Goal: Transaction & Acquisition: Purchase product/service

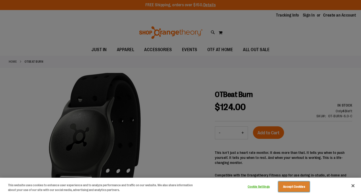
click at [298, 189] on button "Accept Cookies" at bounding box center [294, 187] width 31 height 11
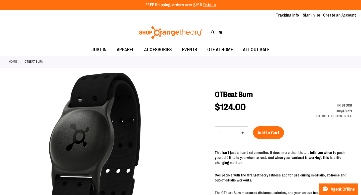
click at [167, 34] on img at bounding box center [171, 32] width 65 height 13
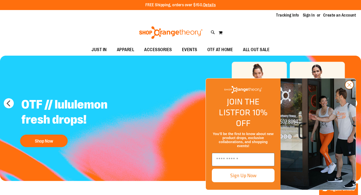
click at [349, 89] on circle "Close dialog" at bounding box center [350, 85] width 8 height 8
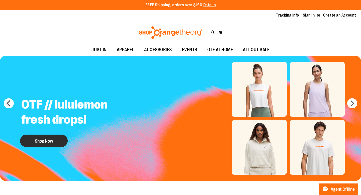
click at [48, 140] on button "Shop Now" at bounding box center [44, 141] width 48 height 13
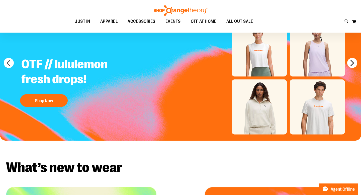
scroll to position [58, 0]
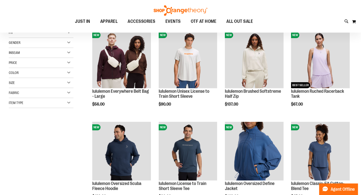
scroll to position [18, 0]
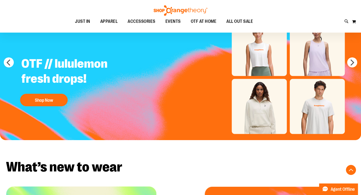
scroll to position [16, 0]
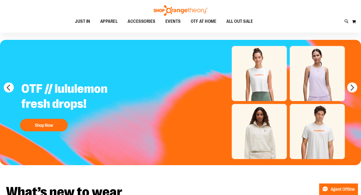
click at [285, 6] on div "Toggle Nav Search Popular Suggestions Advanced Search" at bounding box center [180, 16] width 361 height 33
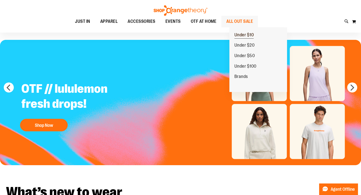
click at [249, 33] on span "Under $10" at bounding box center [245, 35] width 20 height 6
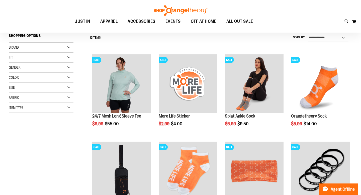
scroll to position [14, 0]
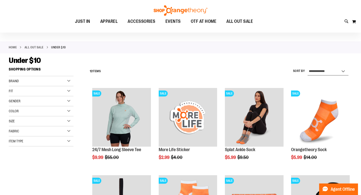
click at [325, 69] on select "**********" at bounding box center [328, 72] width 41 height 8
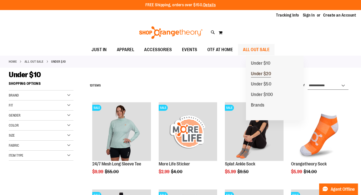
click at [264, 72] on span "Under $20" at bounding box center [261, 74] width 20 height 6
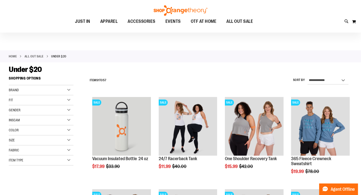
scroll to position [6, 0]
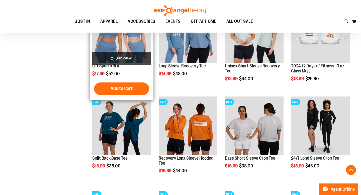
scroll to position [117, 0]
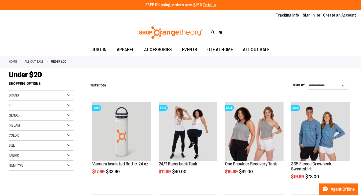
click at [162, 34] on img at bounding box center [171, 32] width 65 height 13
